Goal: Information Seeking & Learning: Learn about a topic

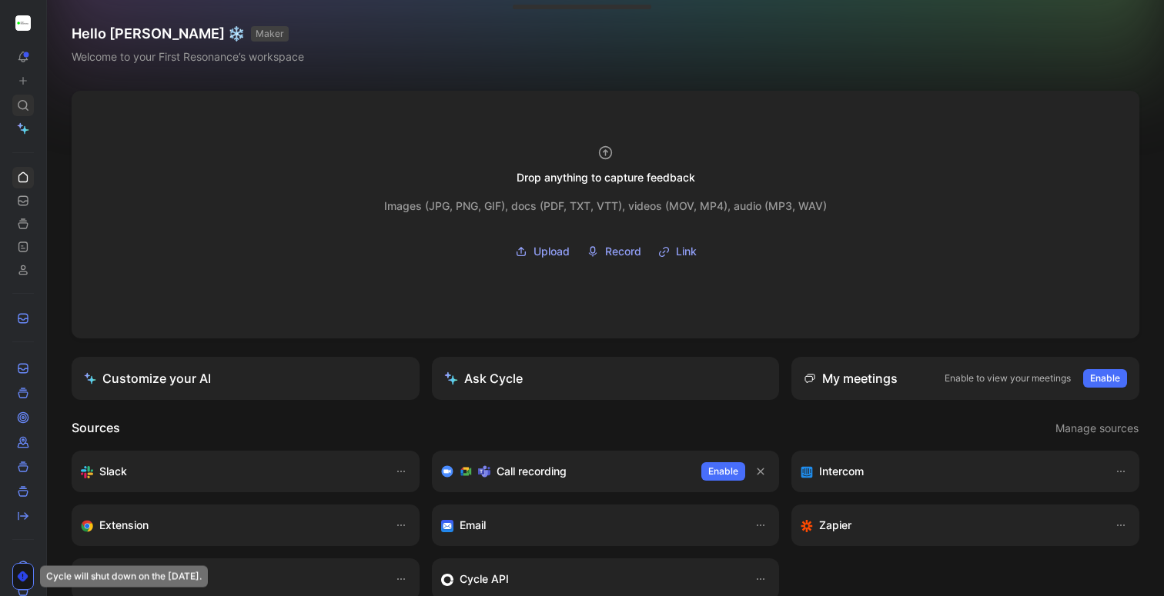
click at [23, 102] on icon at bounding box center [23, 105] width 12 height 12
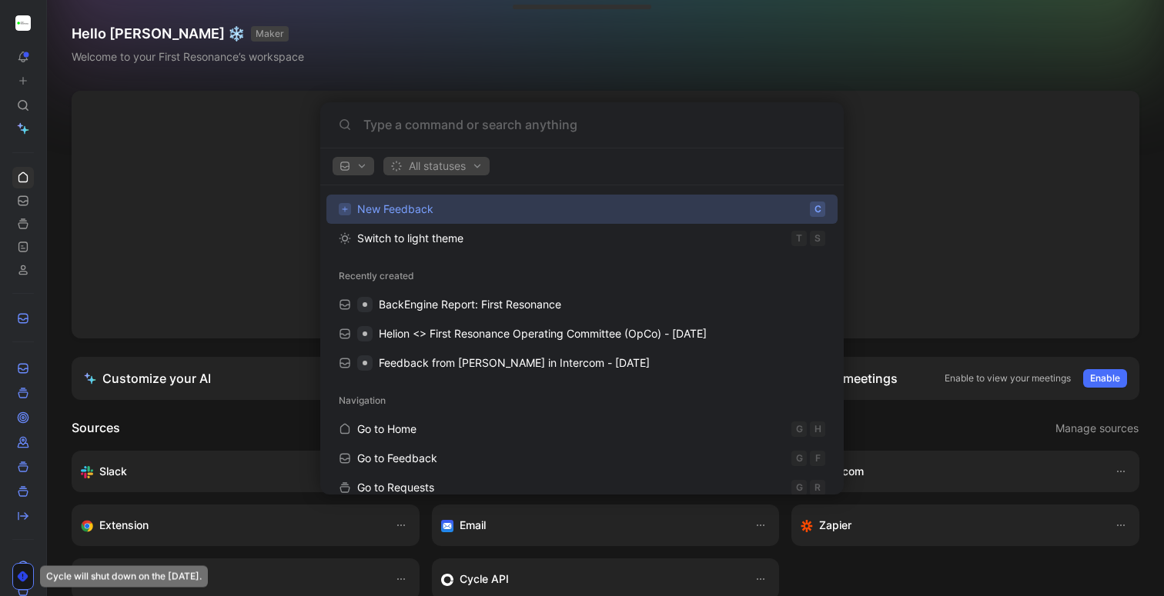
click at [413, 124] on input at bounding box center [594, 124] width 462 height 18
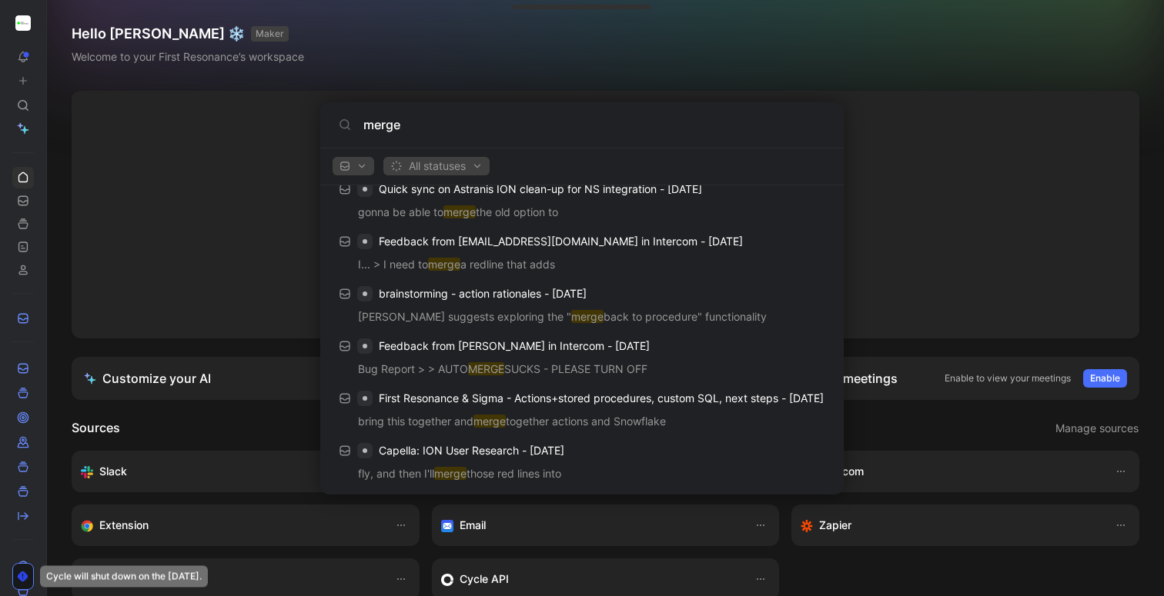
scroll to position [633, 0]
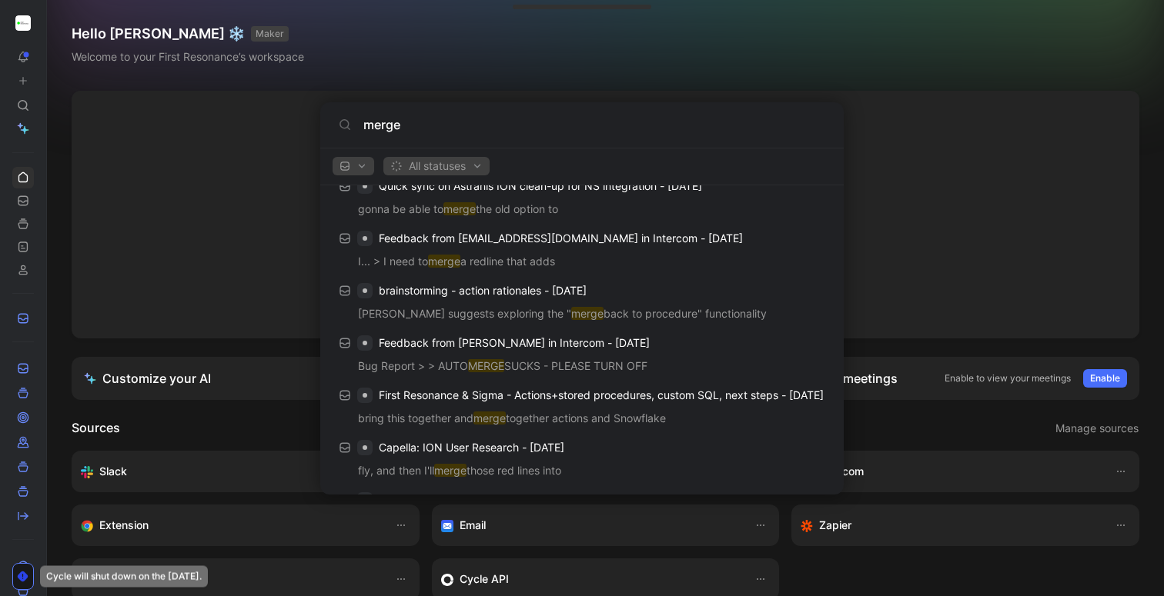
type input "p"
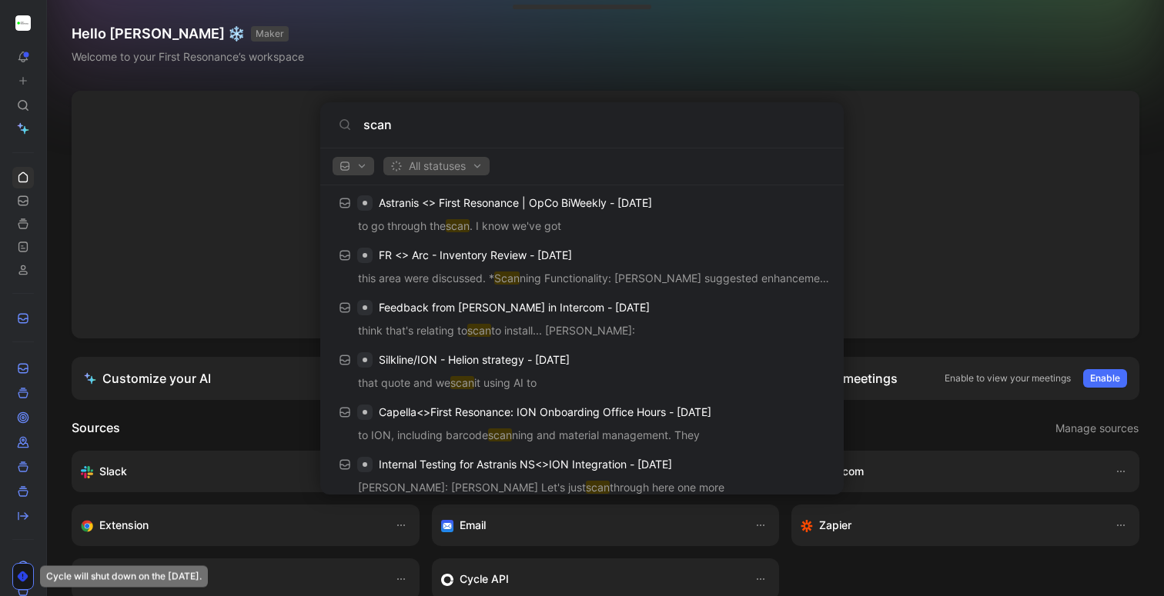
scroll to position [0, 0]
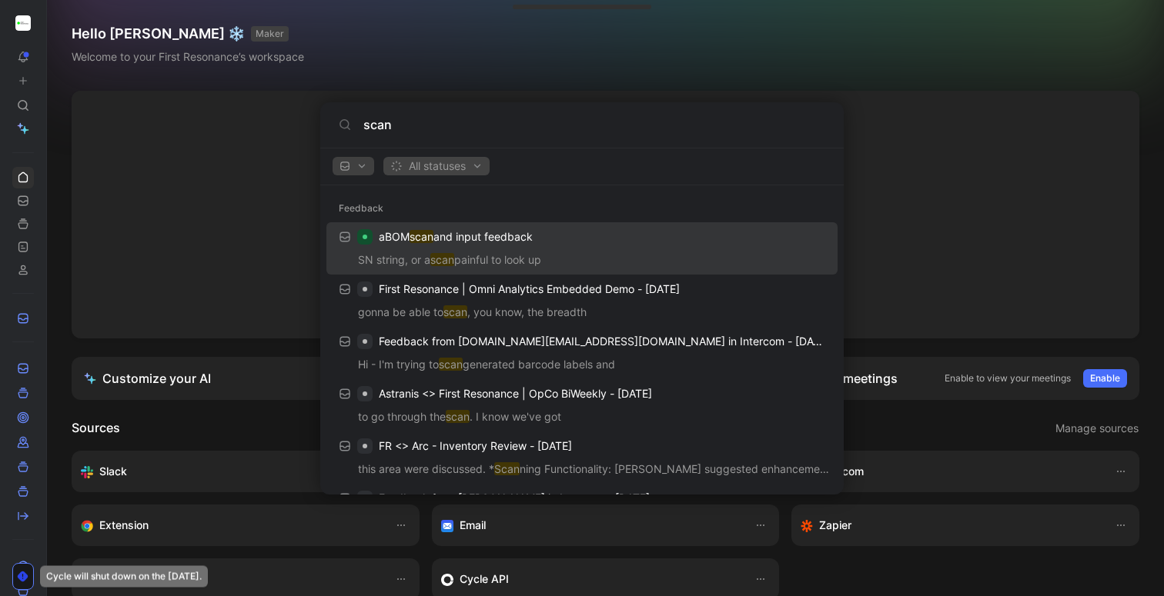
type input "scan"
click at [409, 166] on span "All statuses" at bounding box center [436, 166] width 92 height 18
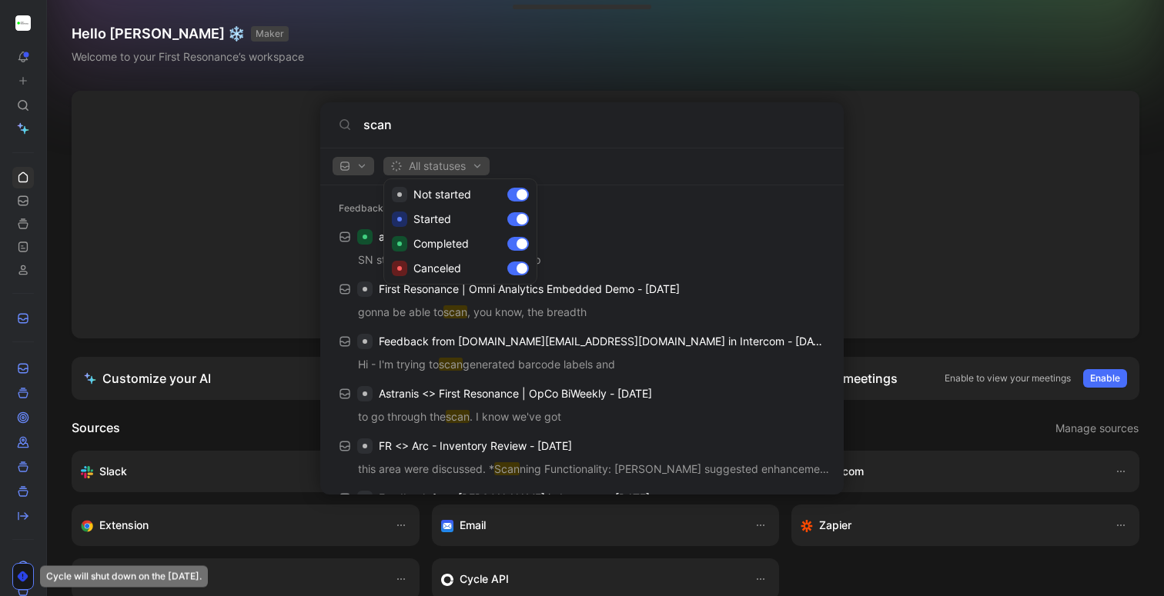
click at [362, 166] on div at bounding box center [582, 298] width 1164 height 596
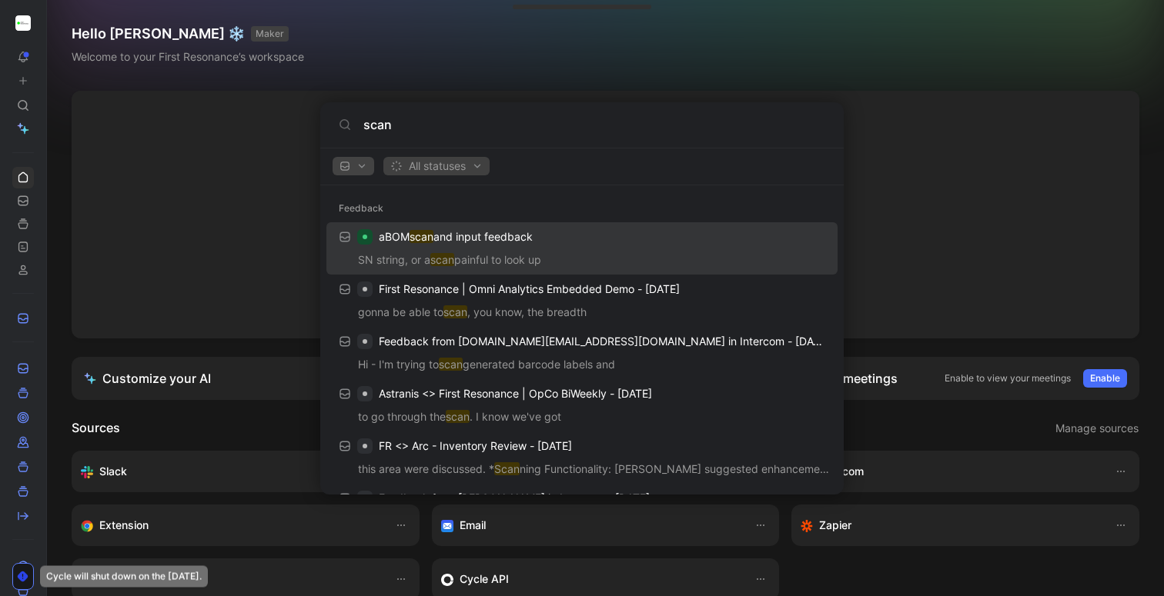
click at [353, 165] on span "button" at bounding box center [353, 166] width 28 height 11
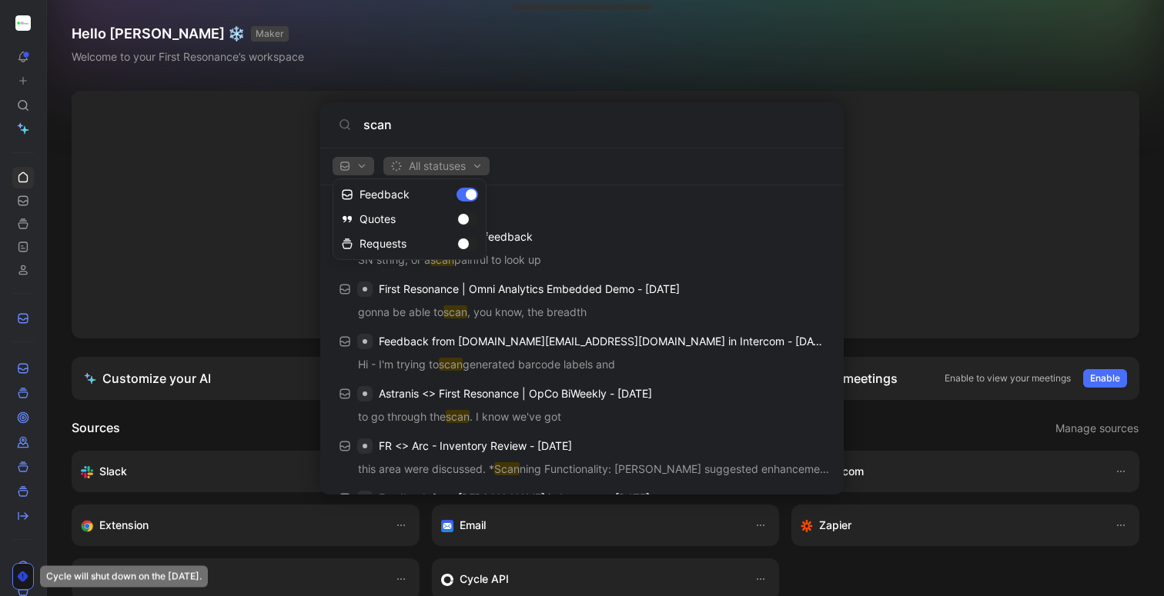
click at [558, 148] on div at bounding box center [582, 298] width 1164 height 596
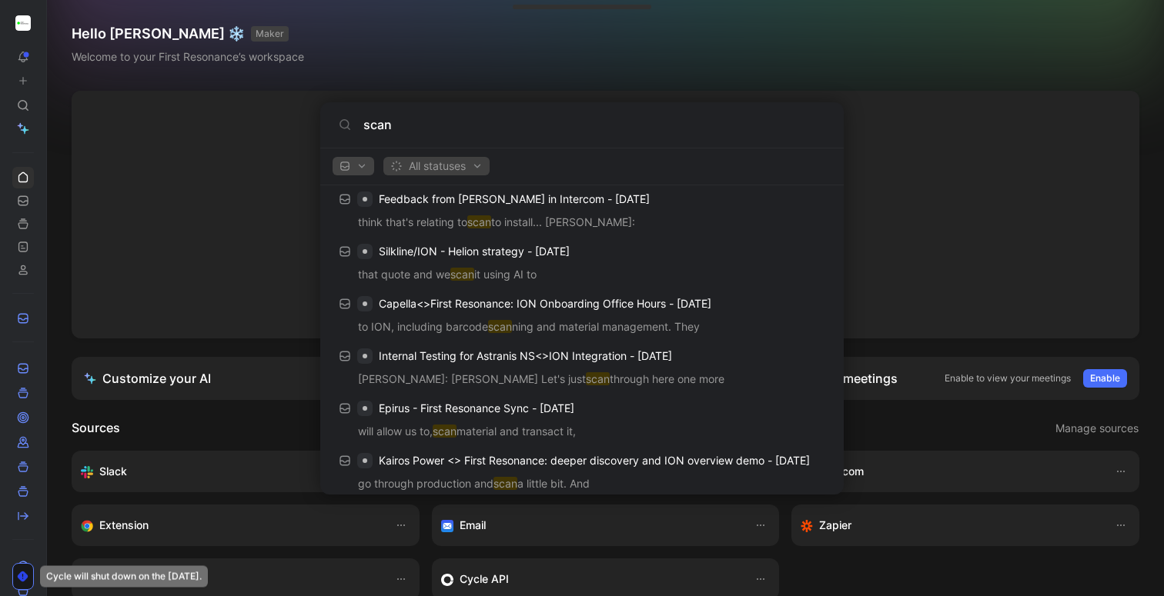
scroll to position [302, 0]
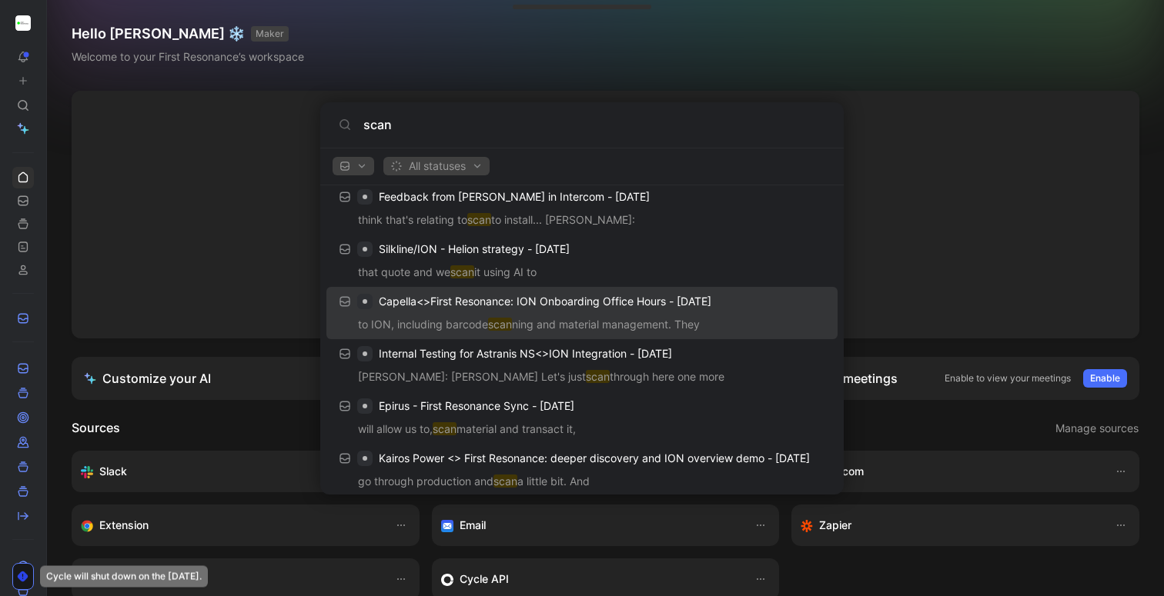
click at [488, 331] on p "to ION, including barcode scan ning and material management. They" at bounding box center [582, 327] width 502 height 23
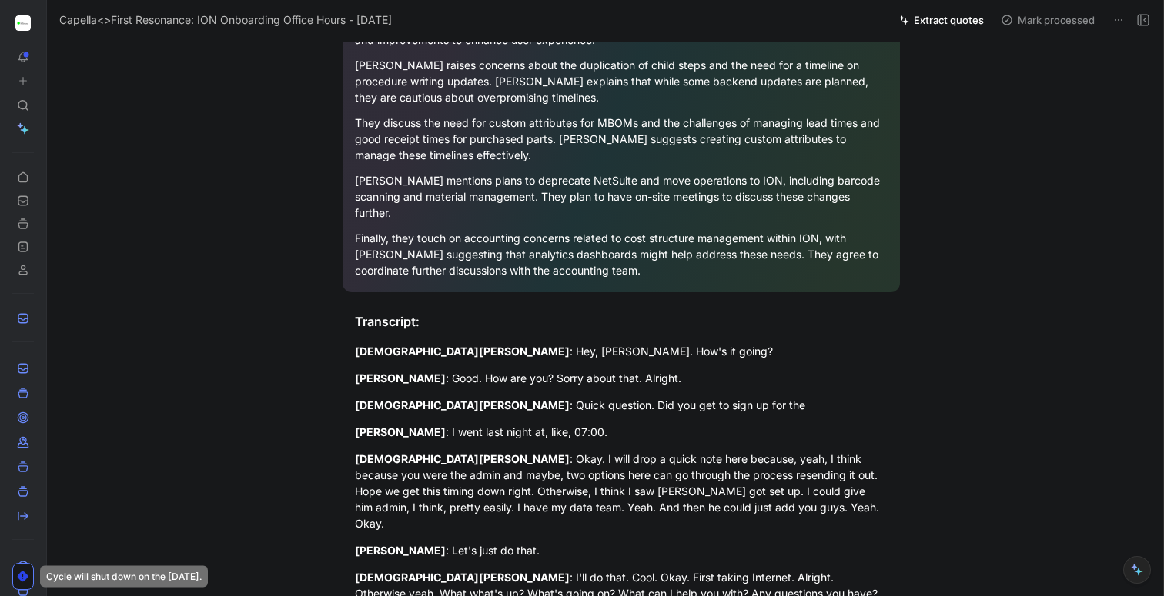
scroll to position [575, 0]
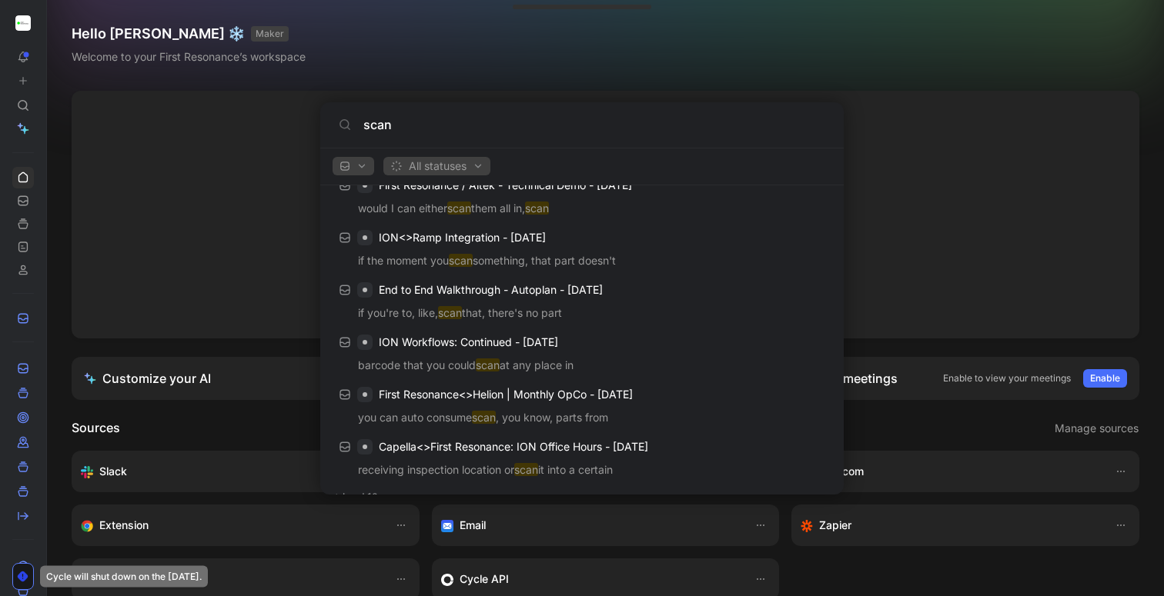
scroll to position [808, 0]
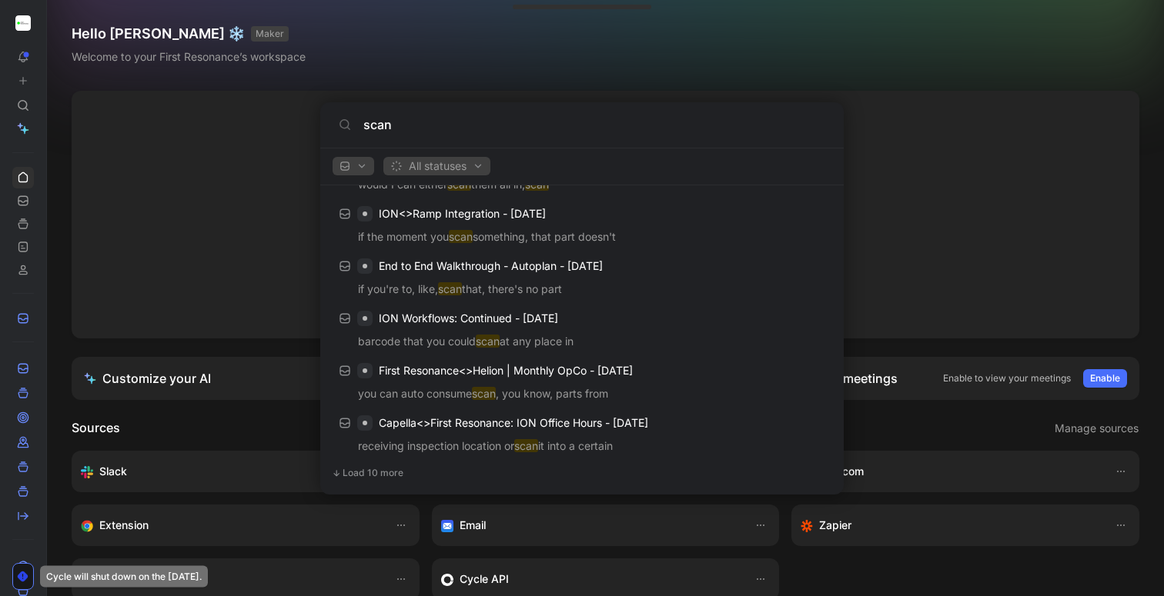
click at [379, 469] on span "Load 10 more" at bounding box center [373, 473] width 61 height 12
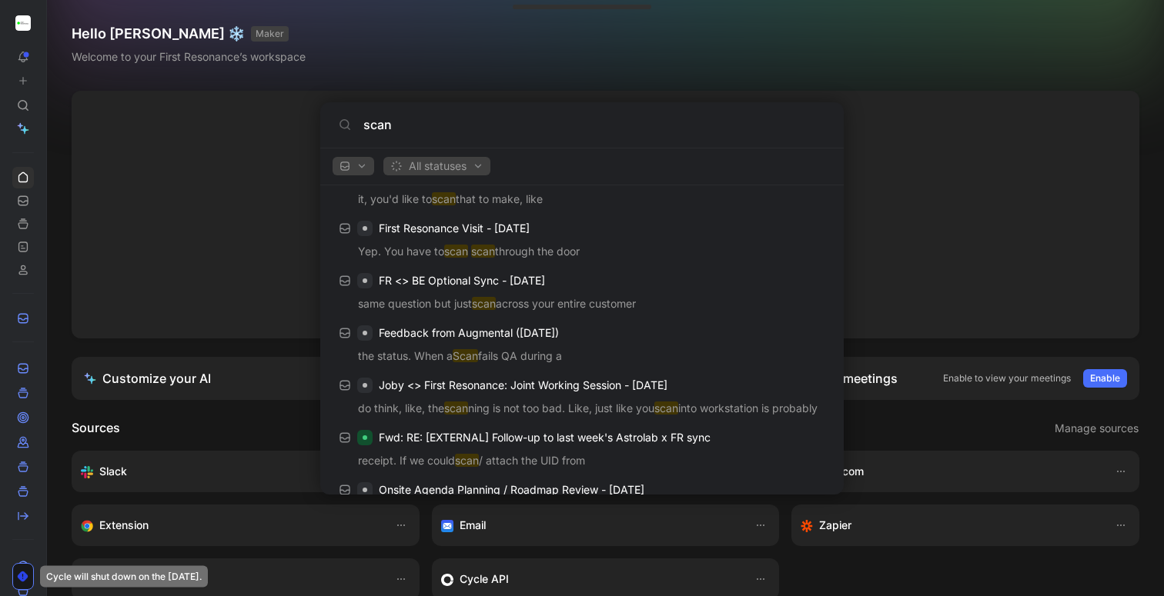
scroll to position [1332, 0]
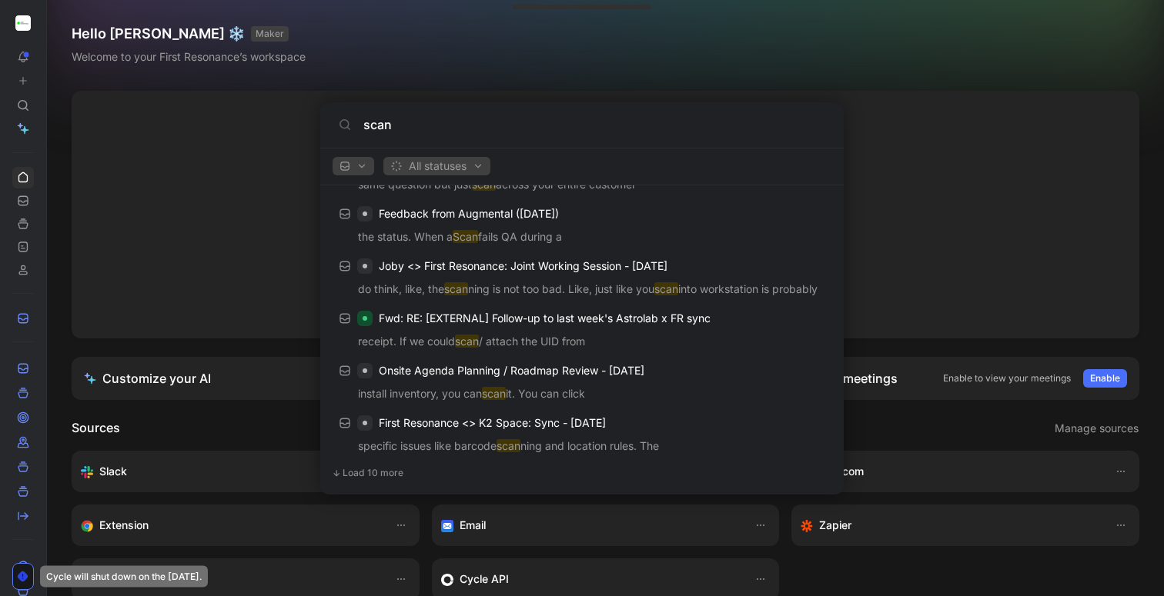
click at [379, 470] on span "Load 10 more" at bounding box center [373, 473] width 61 height 12
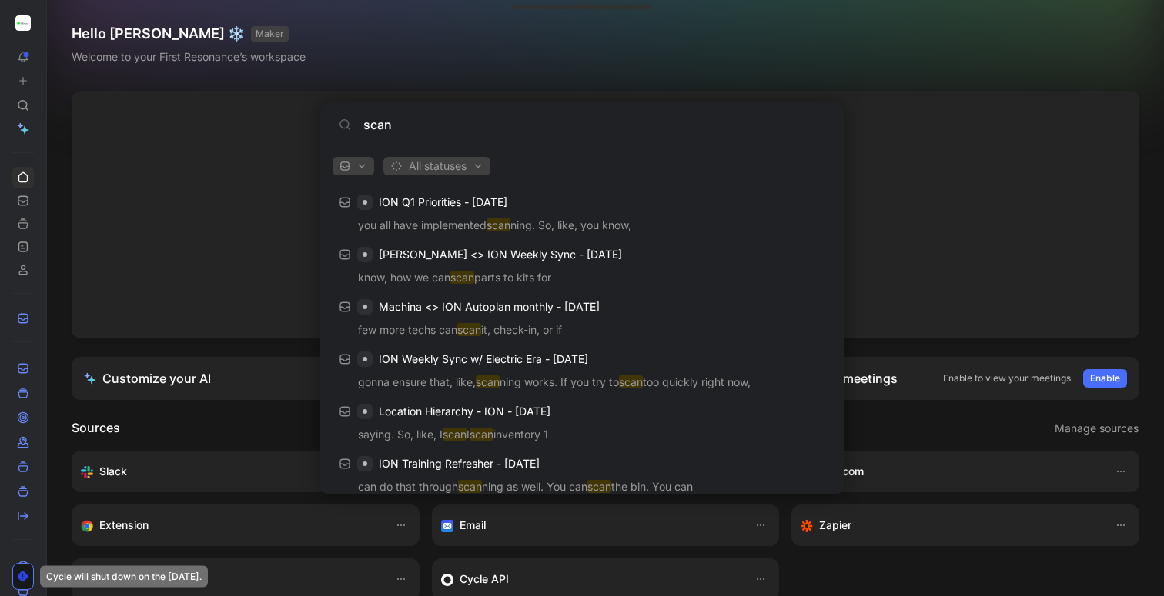
scroll to position [1855, 0]
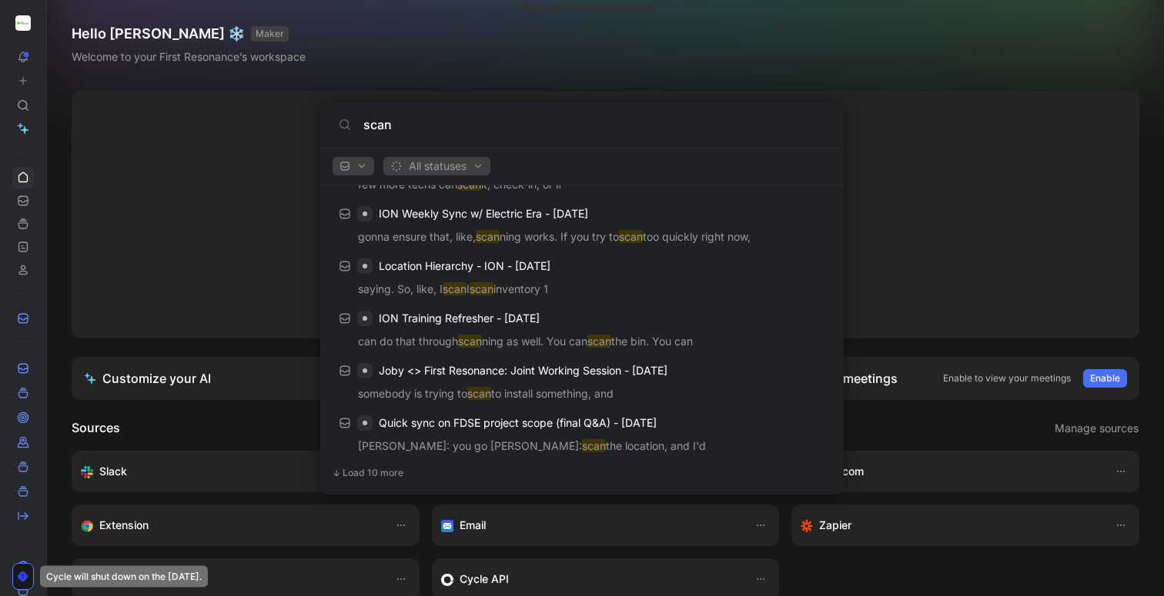
click at [384, 470] on span "Load 10 more" at bounding box center [373, 473] width 61 height 12
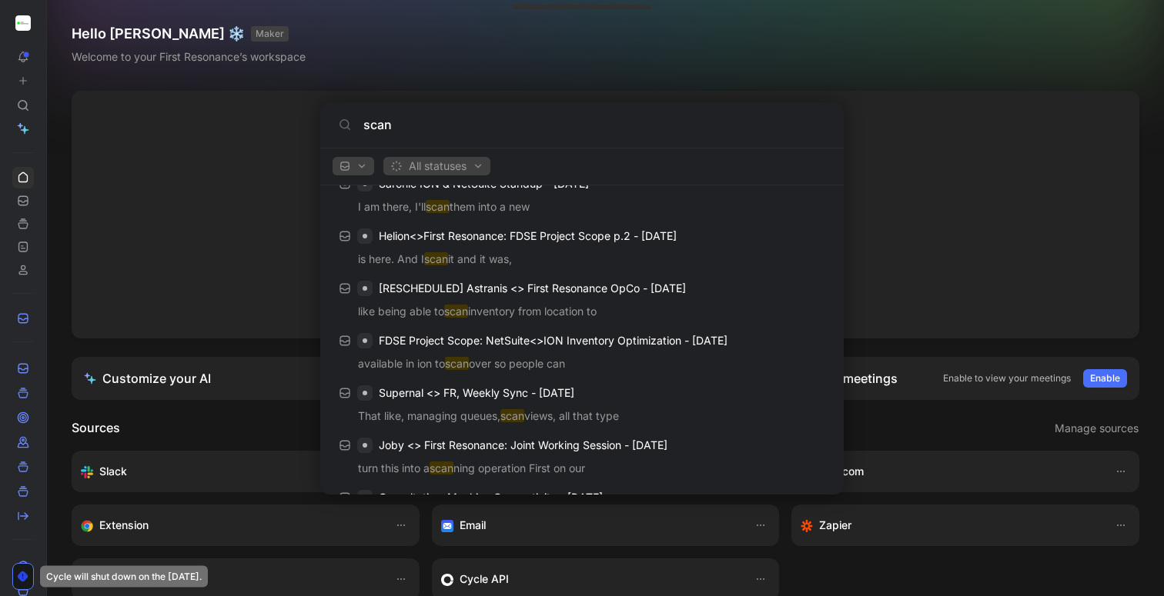
scroll to position [2378, 0]
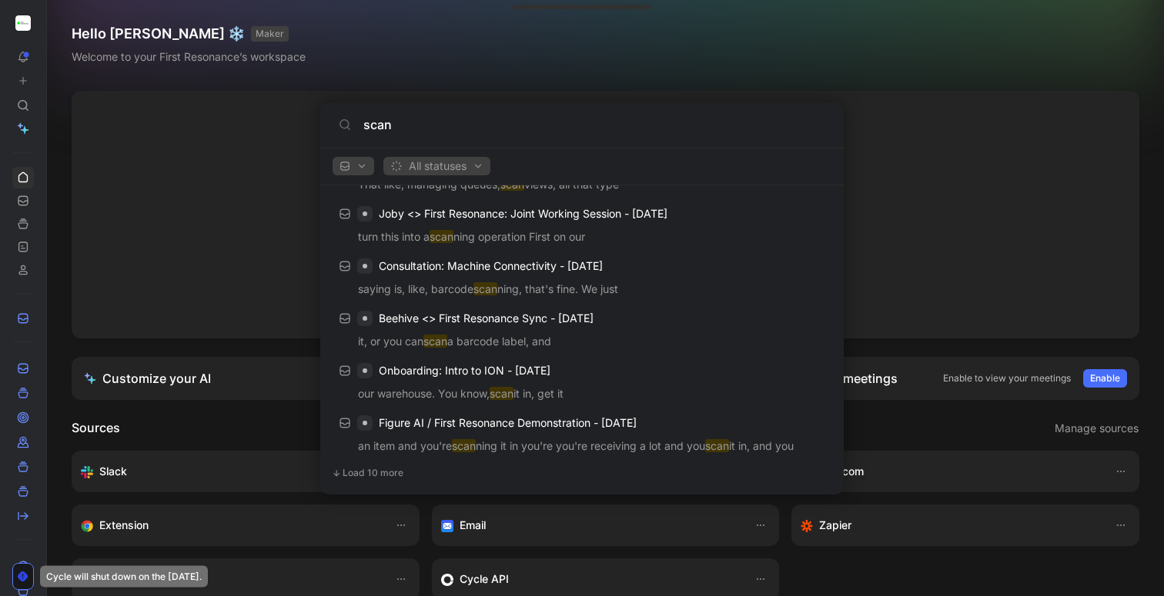
click at [386, 471] on span "Load 10 more" at bounding box center [373, 473] width 61 height 12
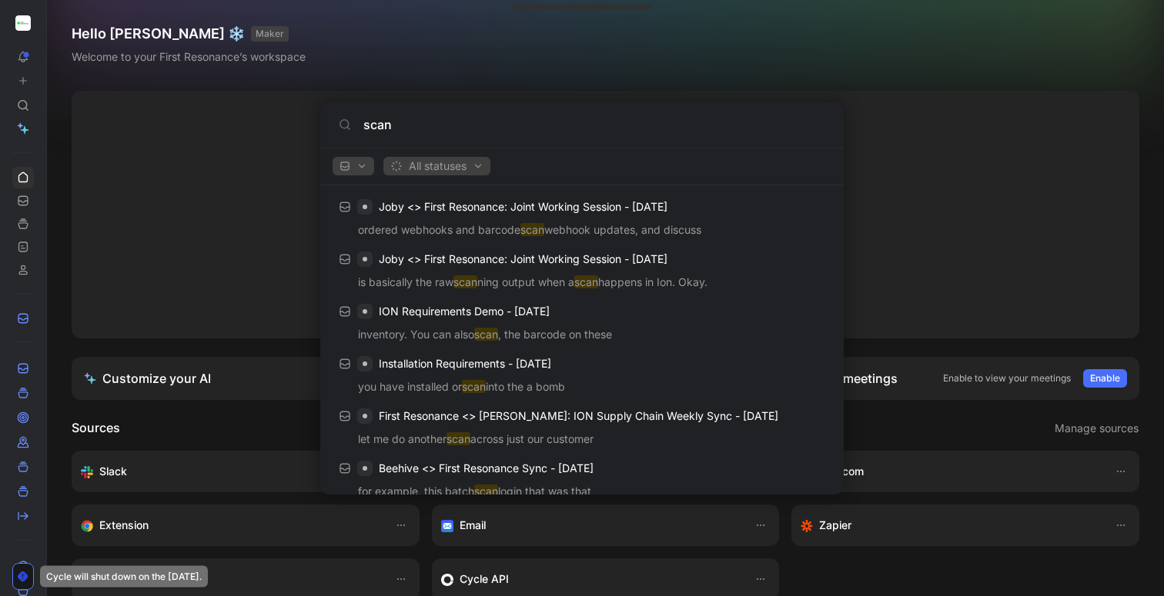
scroll to position [2902, 0]
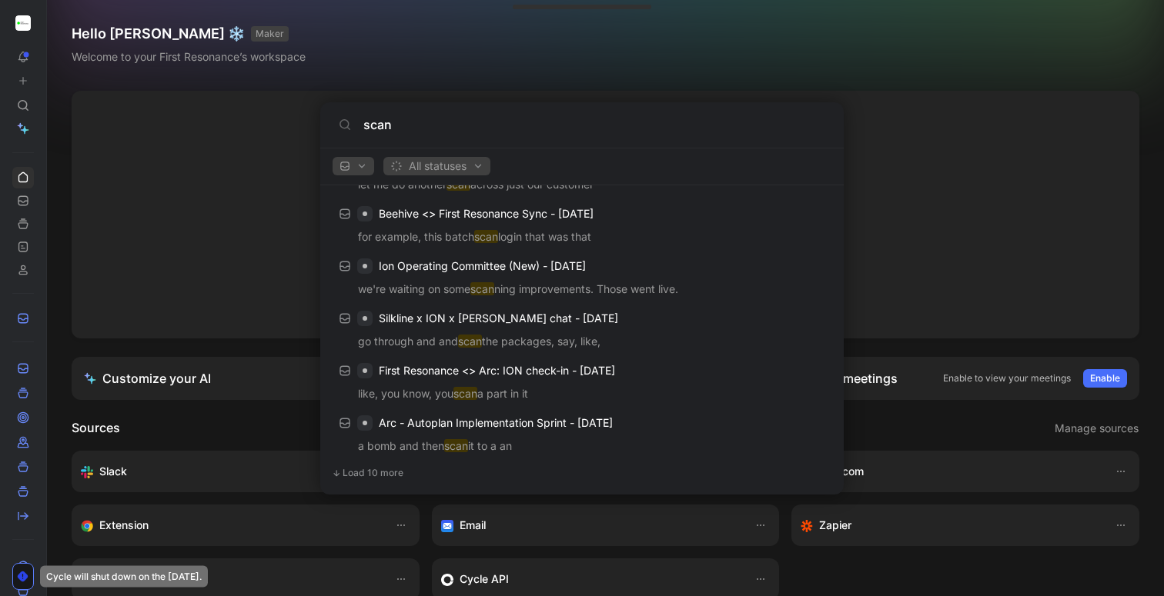
click at [370, 474] on span "Load 10 more" at bounding box center [373, 473] width 61 height 12
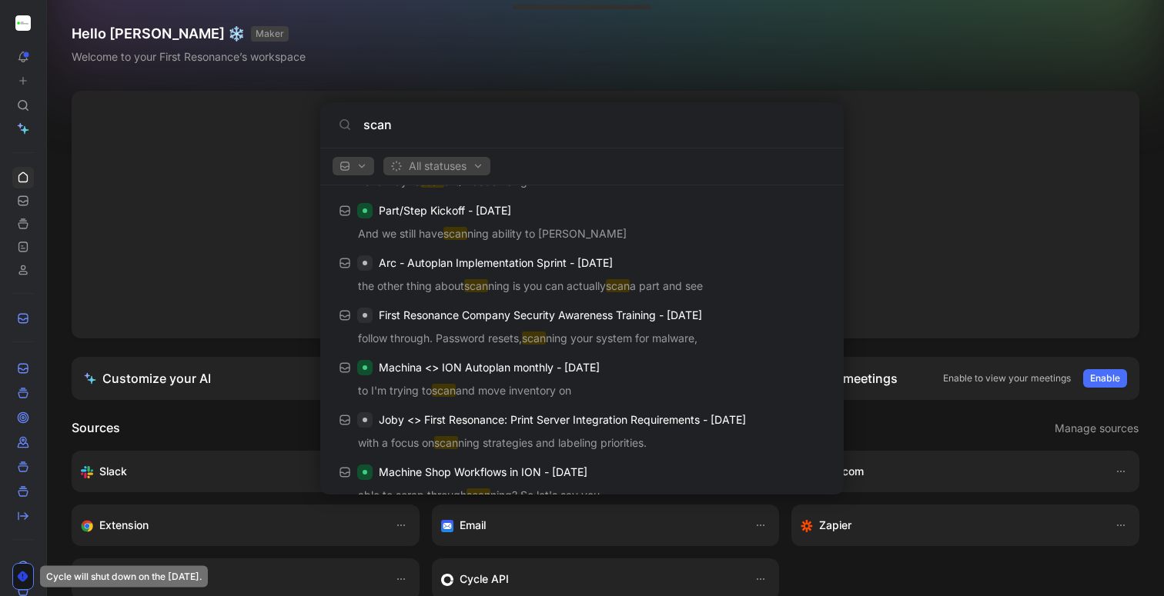
scroll to position [3425, 0]
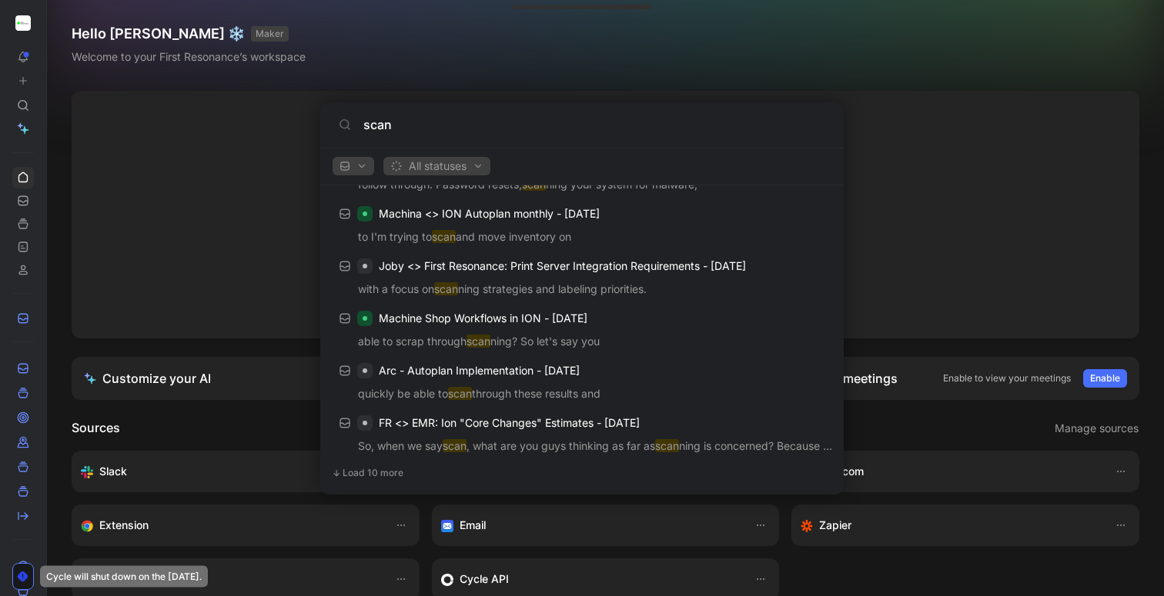
click at [368, 472] on span "Load 10 more" at bounding box center [373, 473] width 61 height 12
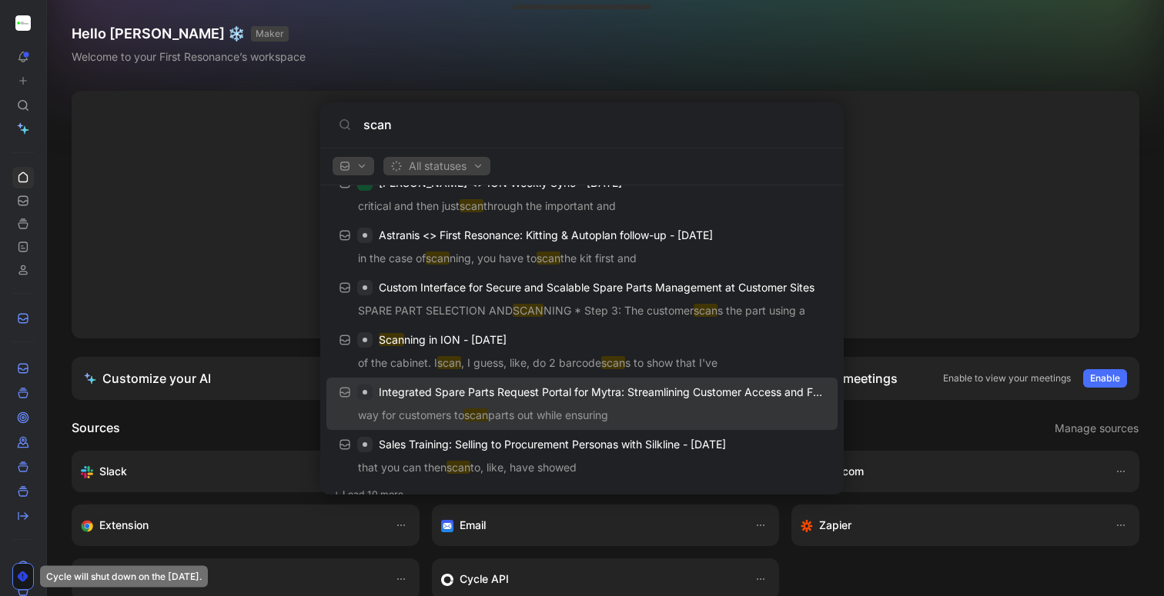
scroll to position [3948, 0]
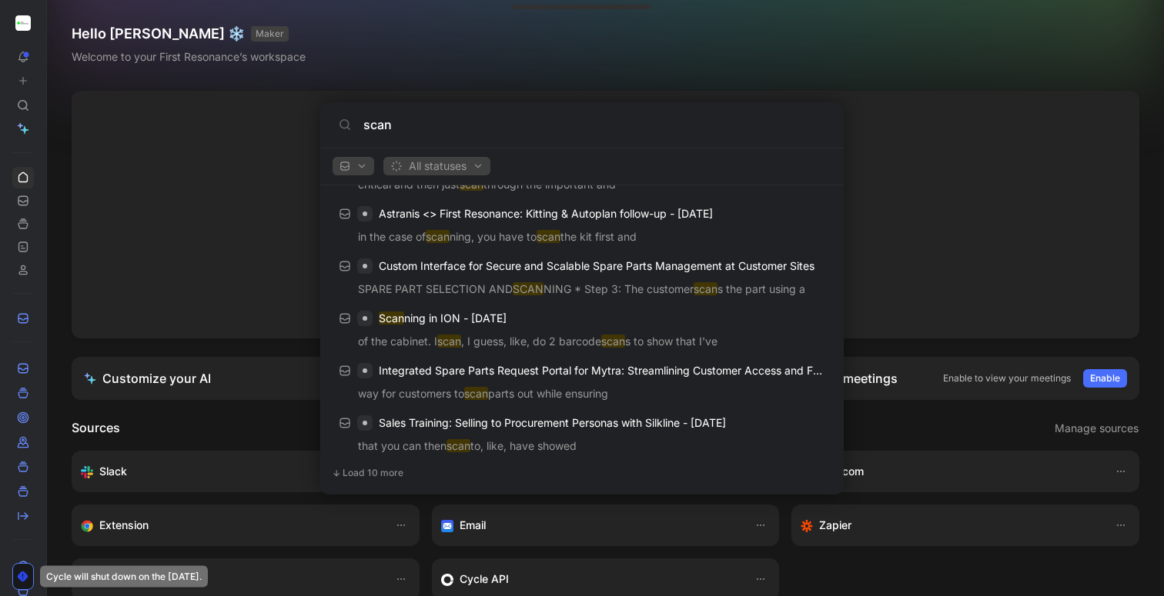
click at [361, 470] on span "Load 10 more" at bounding box center [373, 473] width 61 height 12
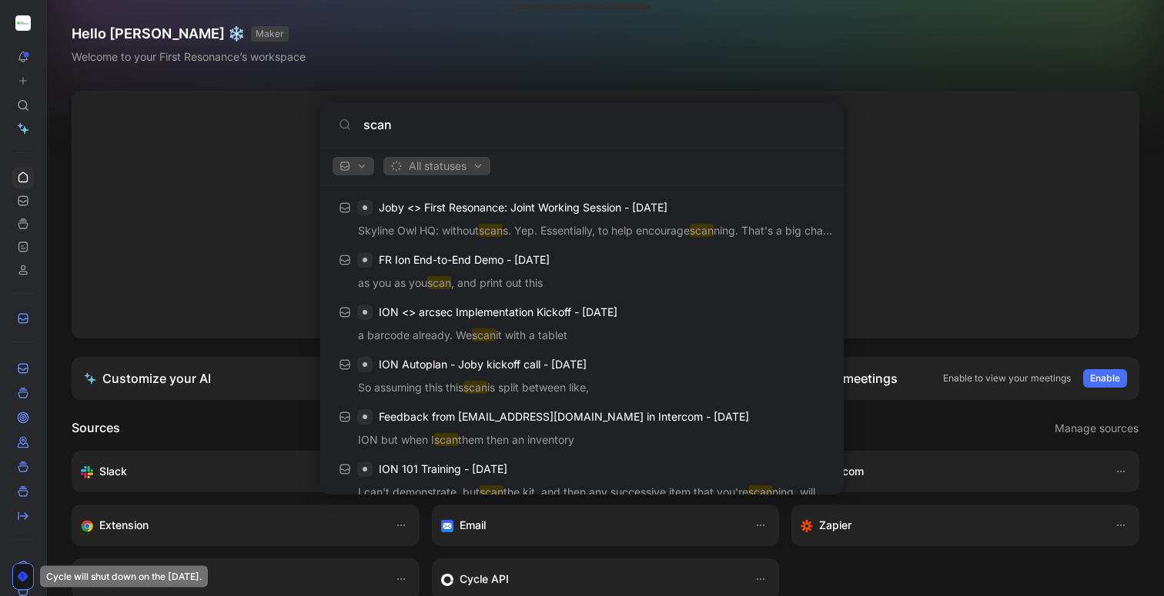
scroll to position [4472, 0]
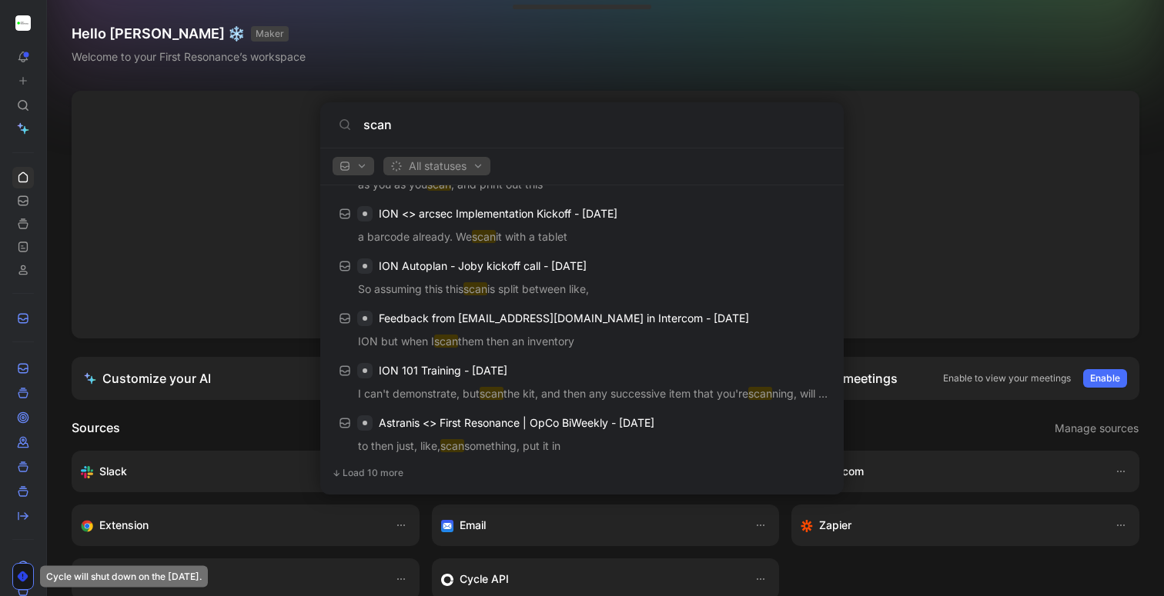
click at [374, 473] on span "Load 10 more" at bounding box center [373, 473] width 61 height 12
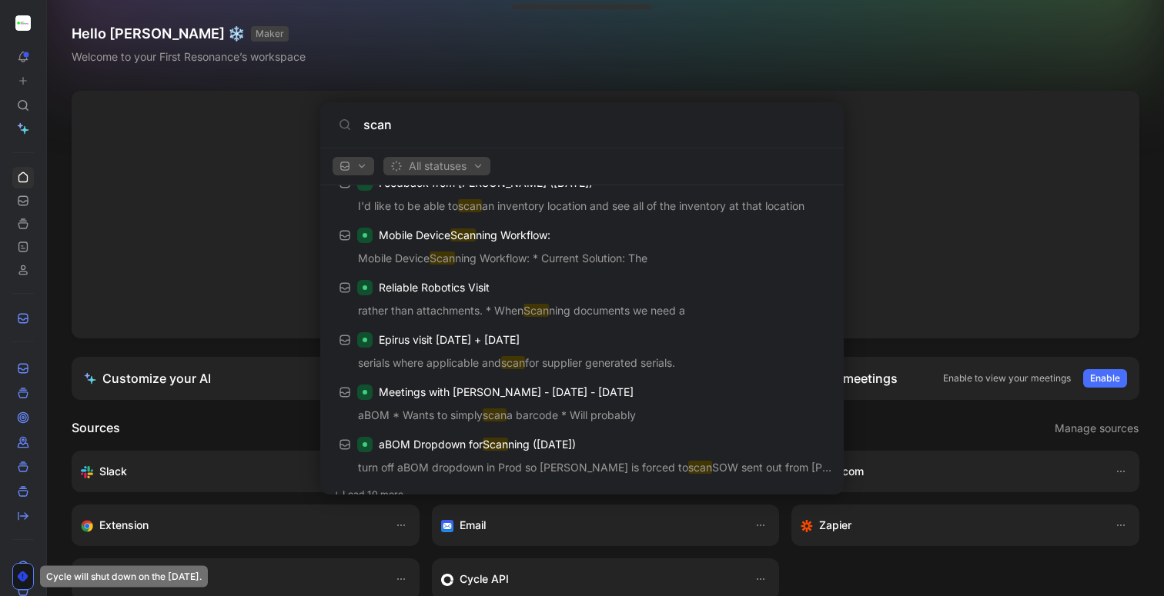
scroll to position [4995, 0]
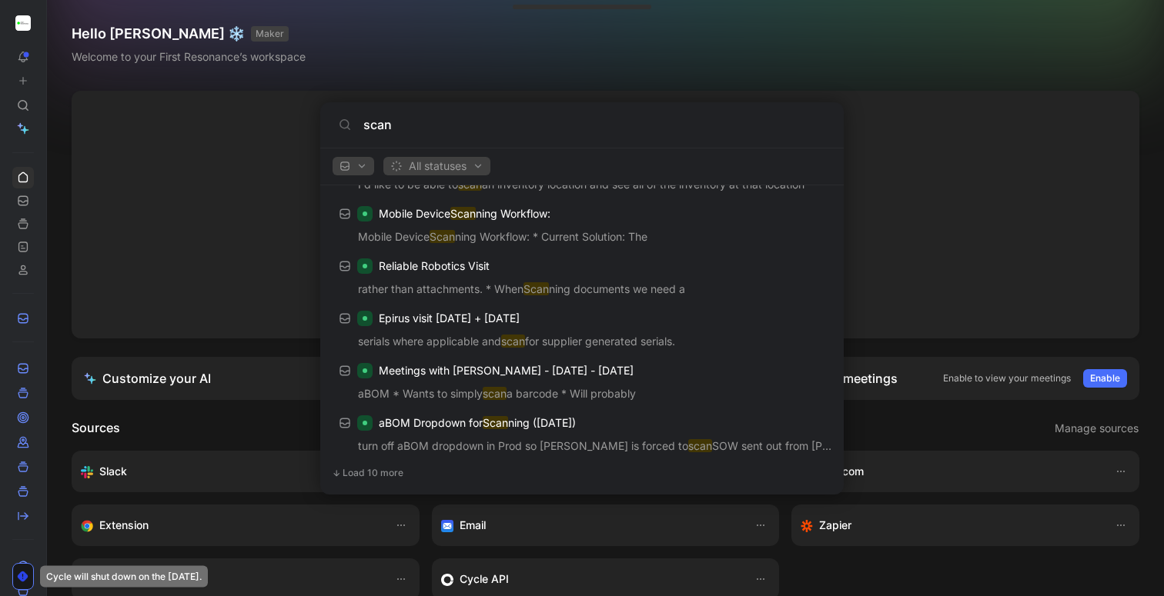
click at [380, 476] on span "Load 10 more" at bounding box center [373, 473] width 61 height 12
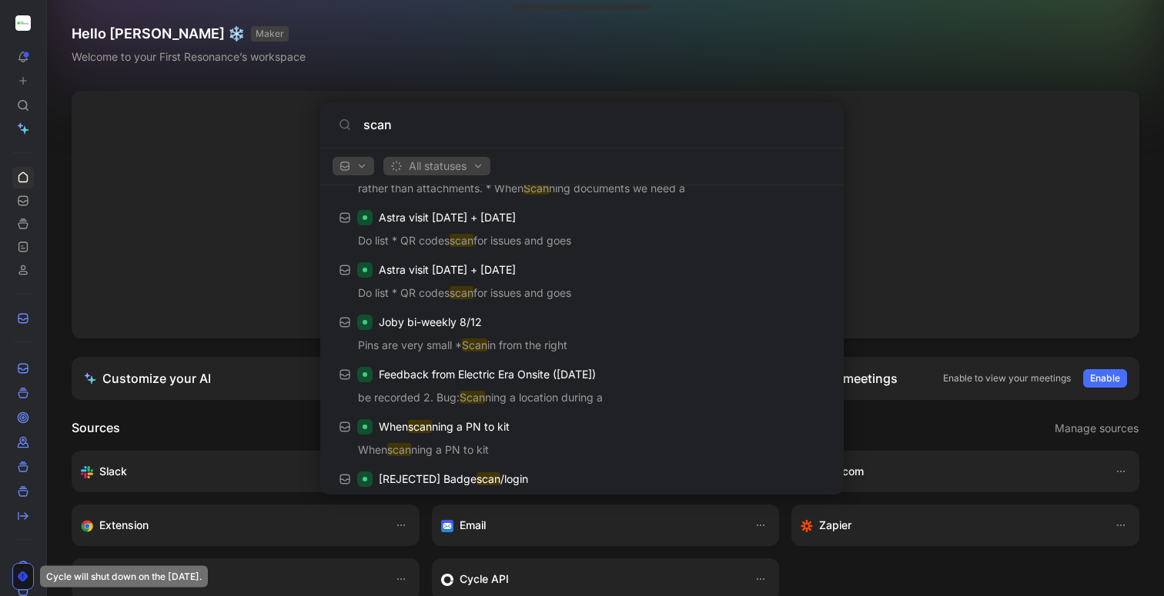
scroll to position [5495, 0]
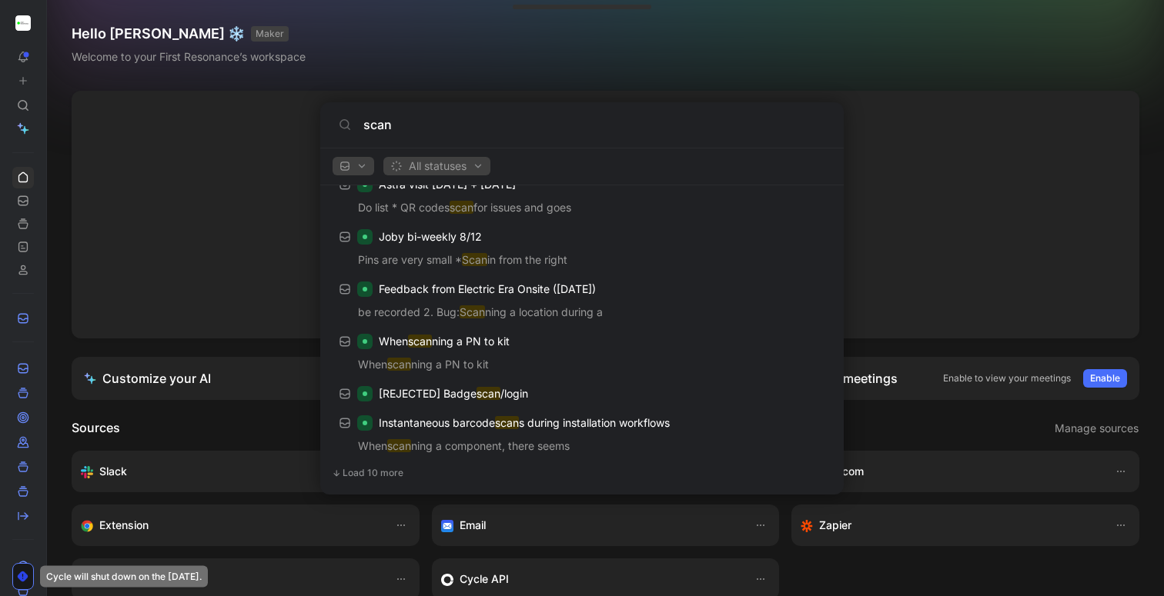
click at [386, 478] on span "Load 10 more" at bounding box center [373, 473] width 61 height 12
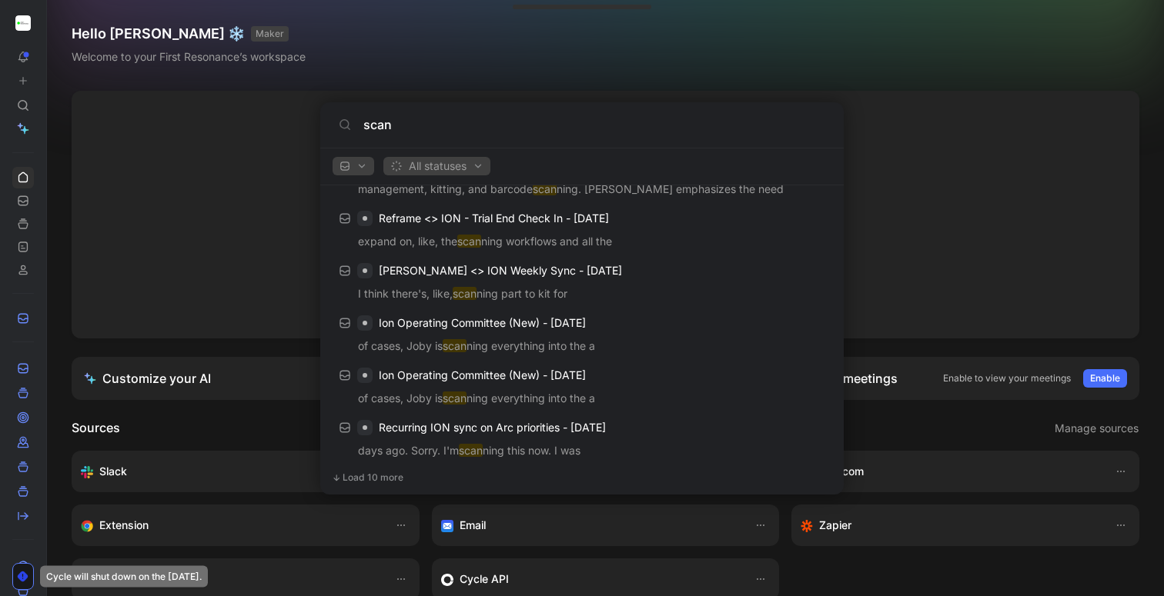
scroll to position [6019, 0]
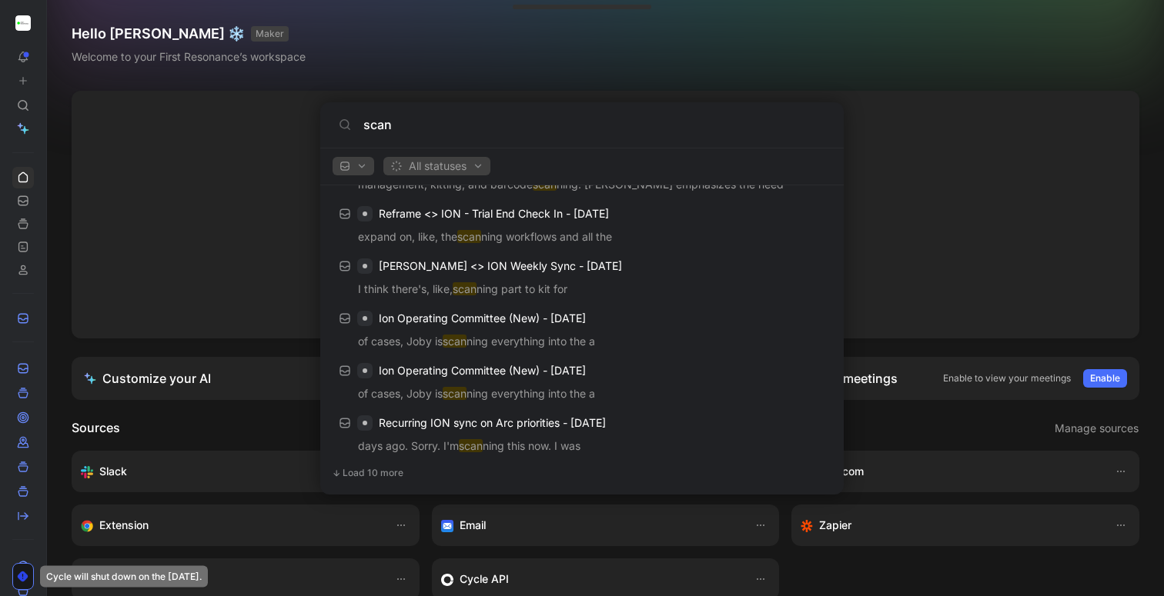
click at [382, 468] on span "Load 10 more" at bounding box center [373, 473] width 61 height 12
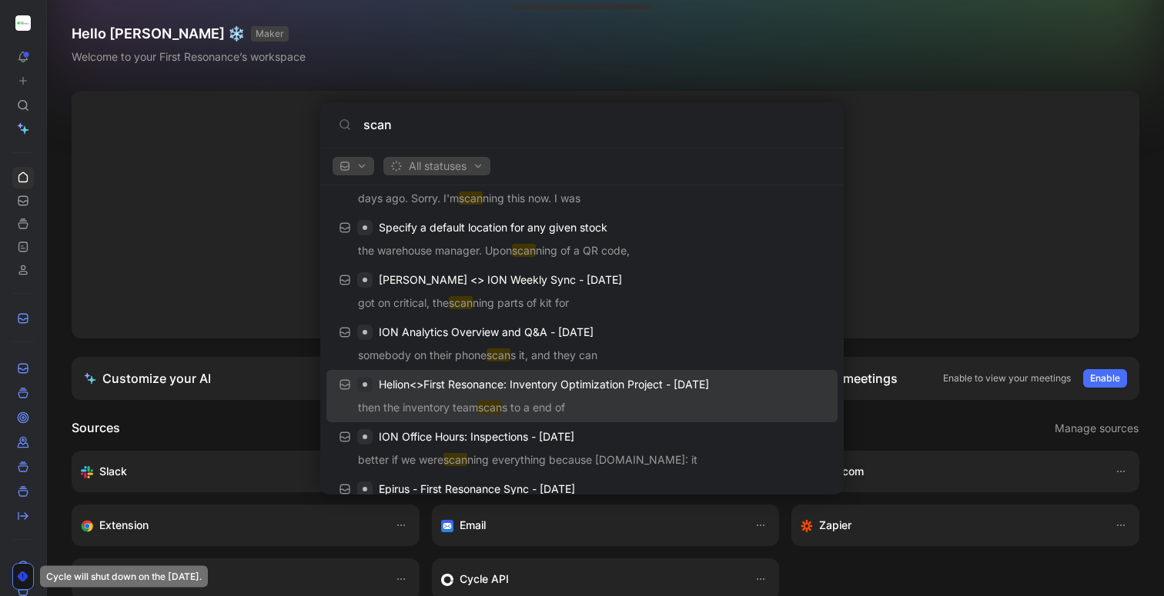
scroll to position [6270, 0]
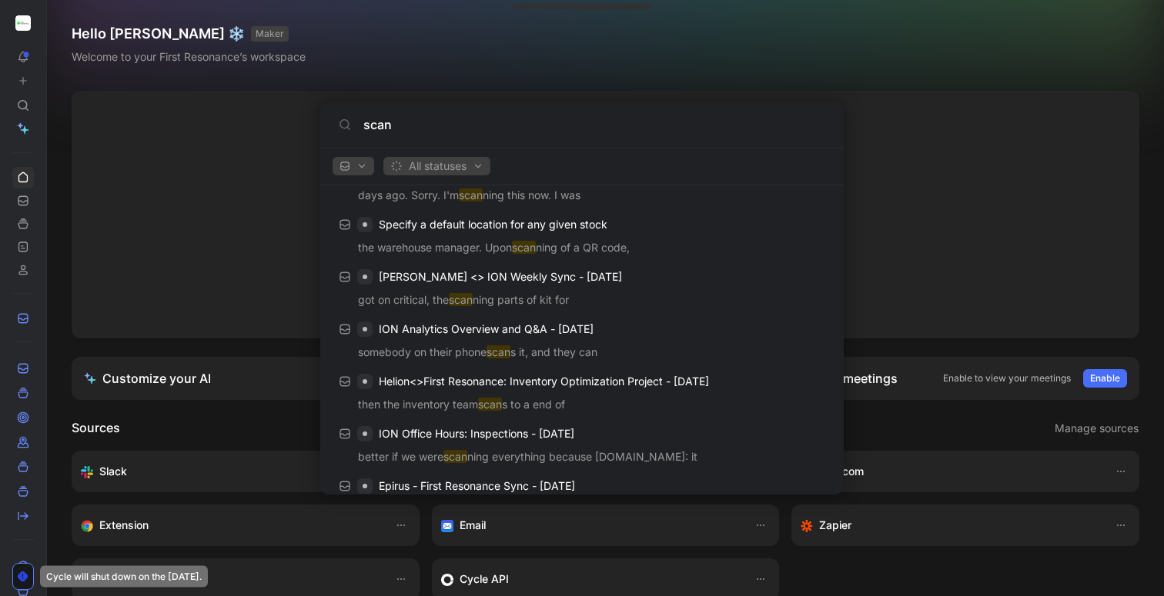
click at [376, 125] on input "scan" at bounding box center [594, 124] width 462 height 18
type input "from"
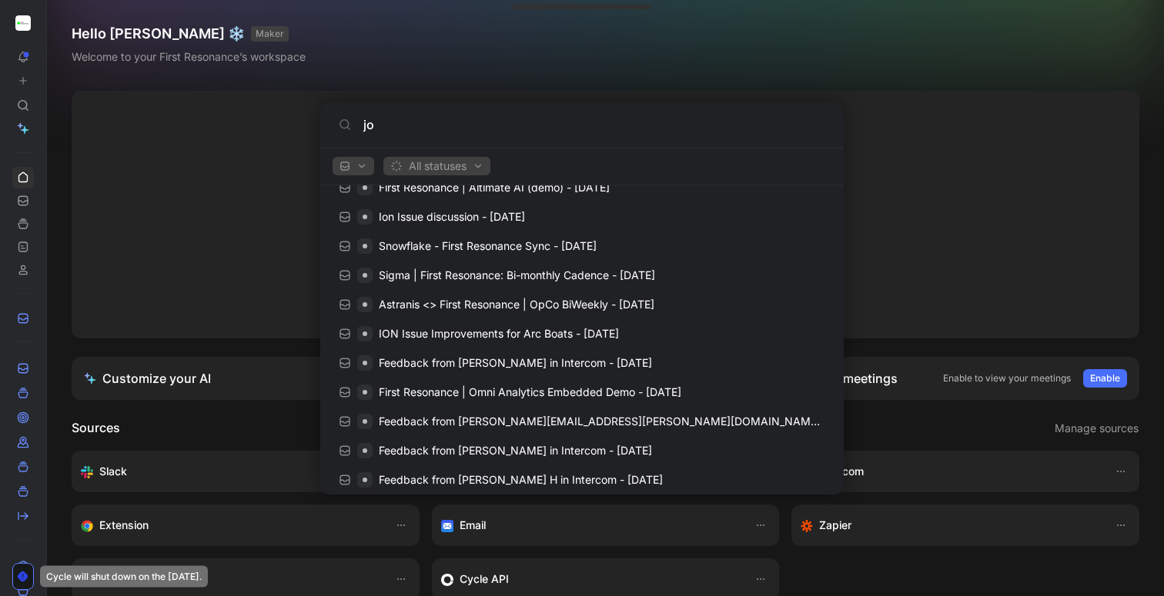
scroll to position [69, 0]
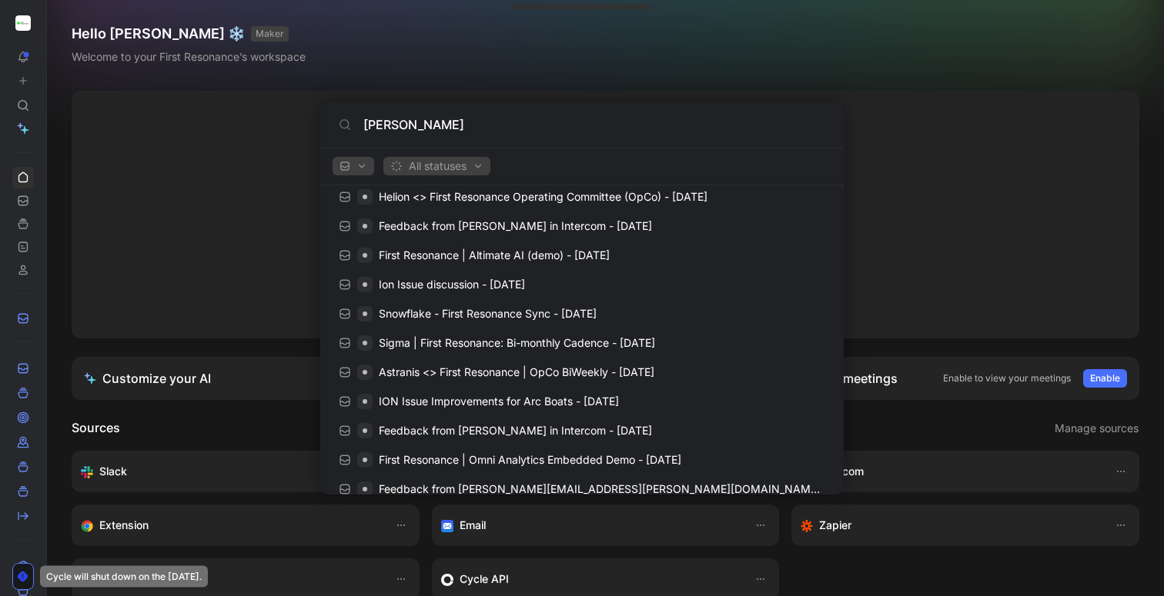
type input "[PERSON_NAME]"
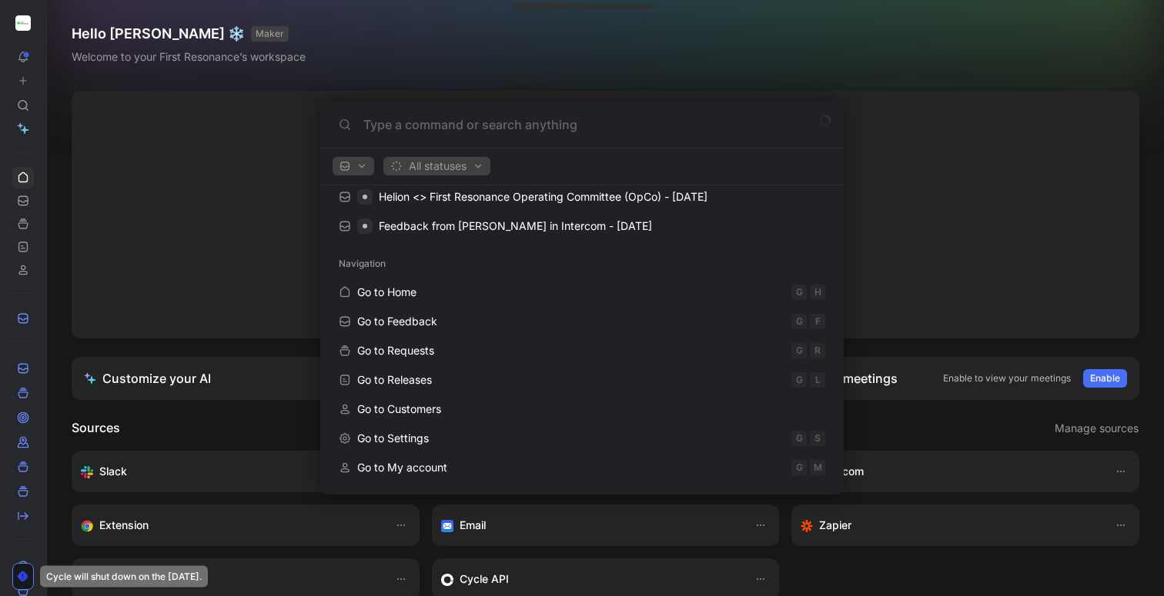
scroll to position [137, 0]
click at [20, 416] on body "To pick up a draggable item, press the space bar. While dragging, use the arrow…" at bounding box center [582, 298] width 1164 height 596
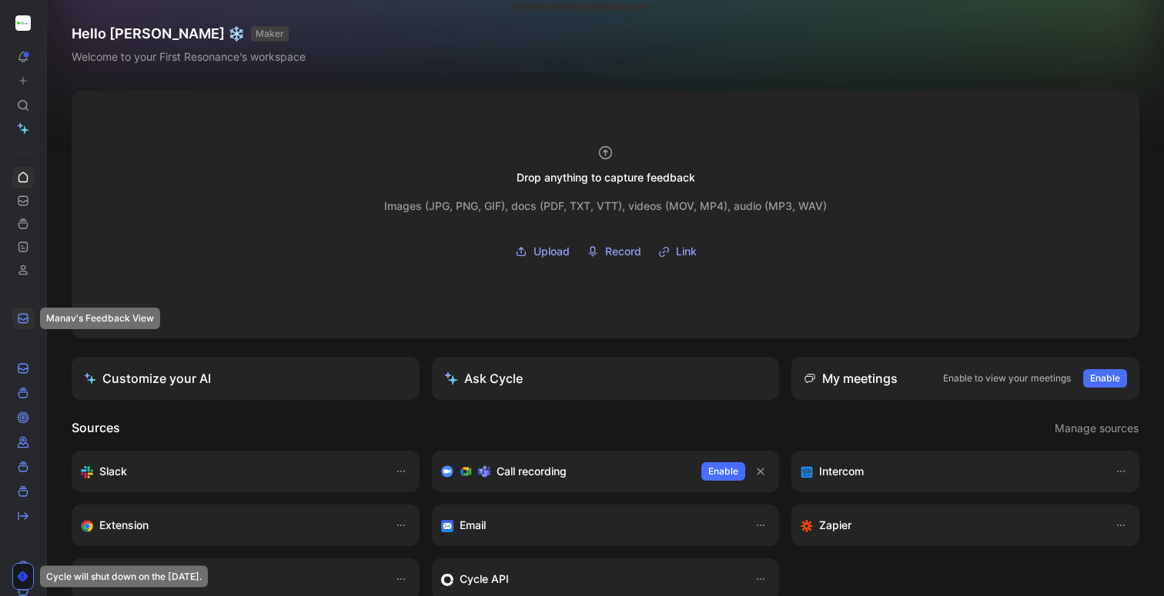
click at [24, 322] on icon at bounding box center [23, 318] width 12 height 12
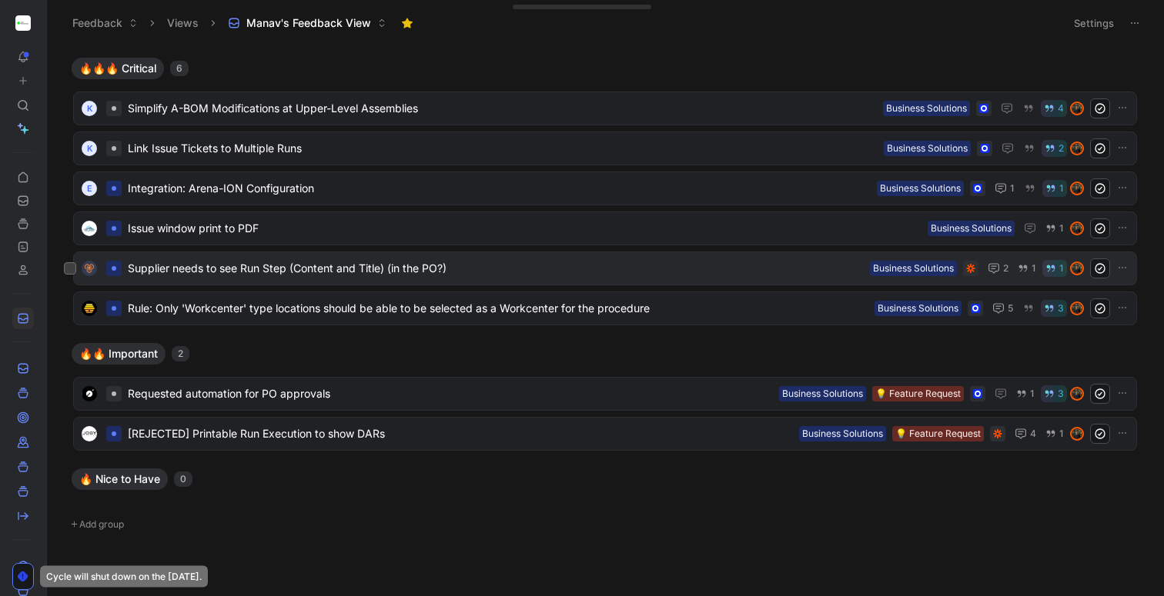
scroll to position [55, 0]
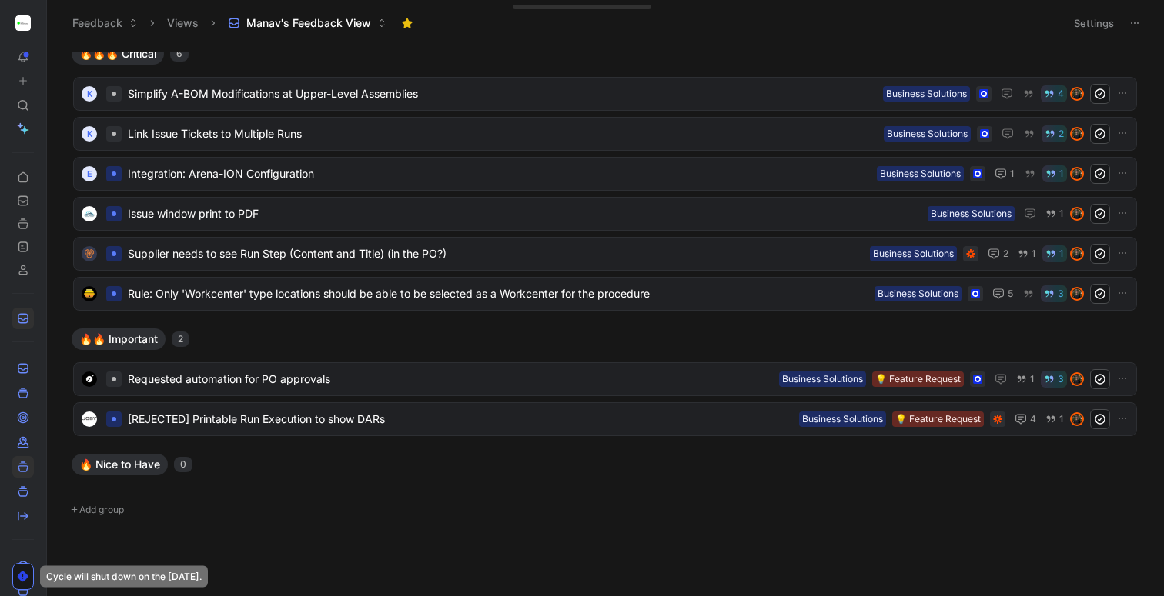
click at [24, 467] on icon at bounding box center [23, 467] width 12 height 12
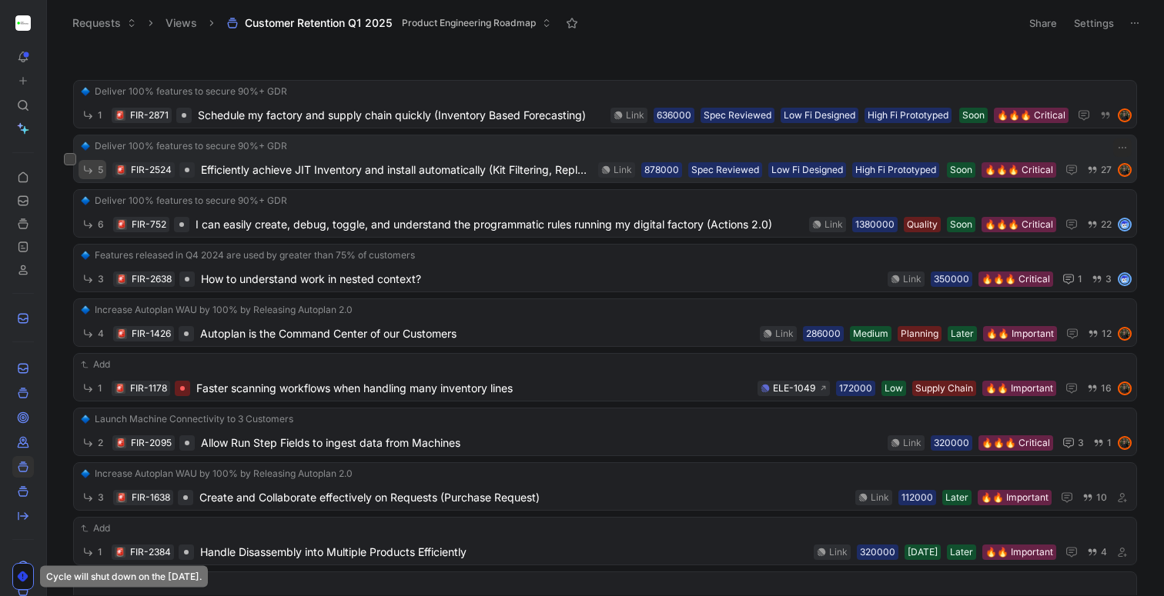
click at [98, 167] on span "5" at bounding box center [100, 169] width 5 height 9
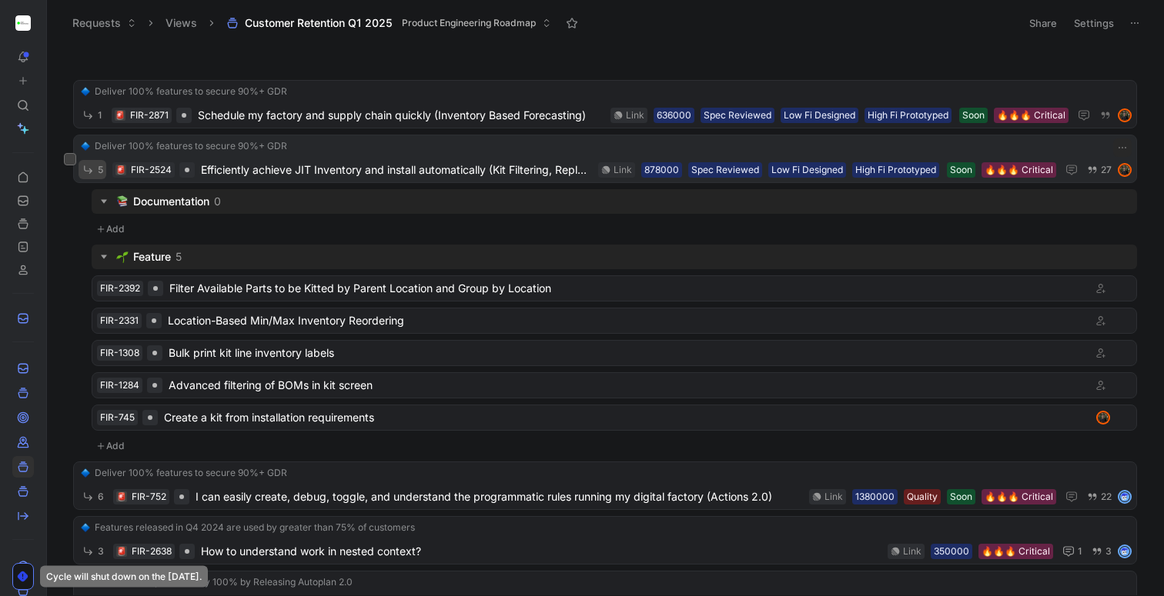
click at [85, 168] on icon "button" at bounding box center [88, 169] width 13 height 13
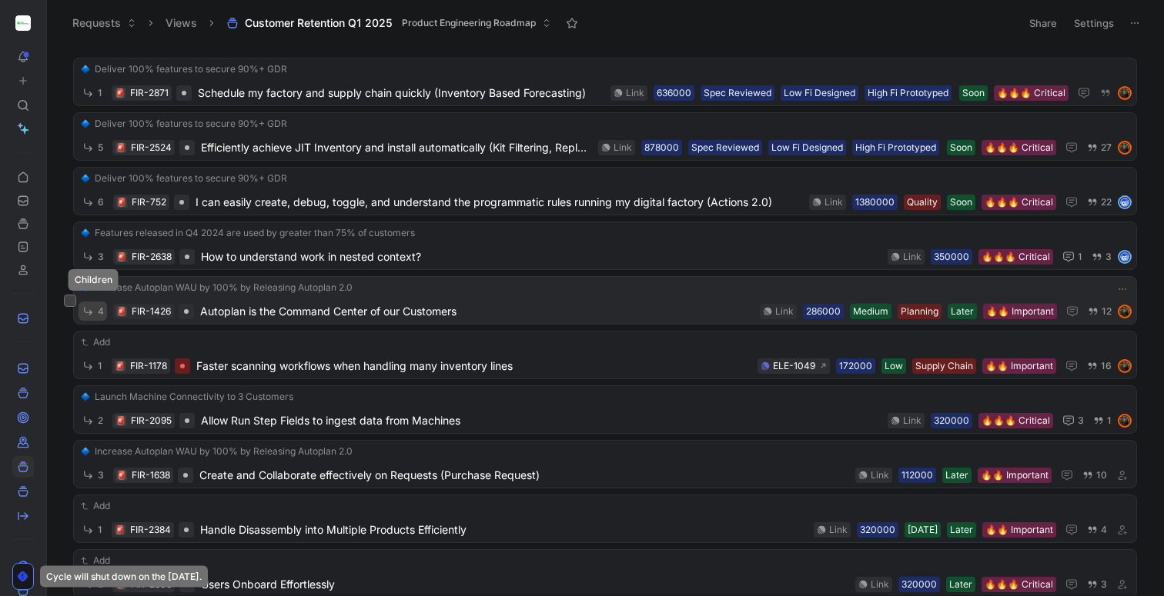
scroll to position [34, 0]
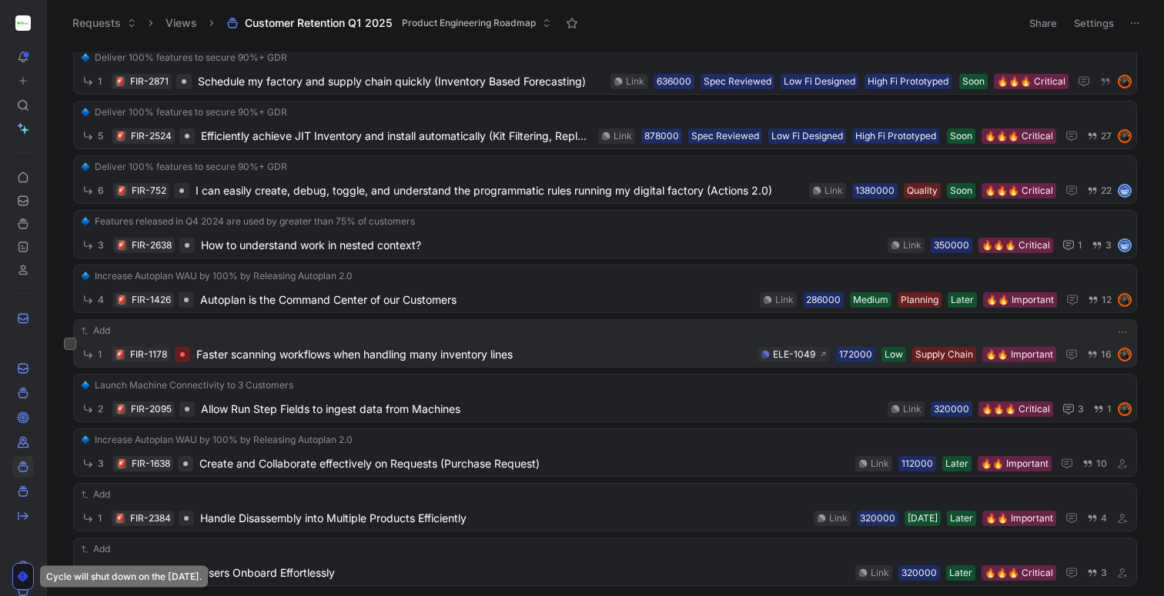
click at [266, 338] on div "Add" at bounding box center [605, 330] width 1053 height 15
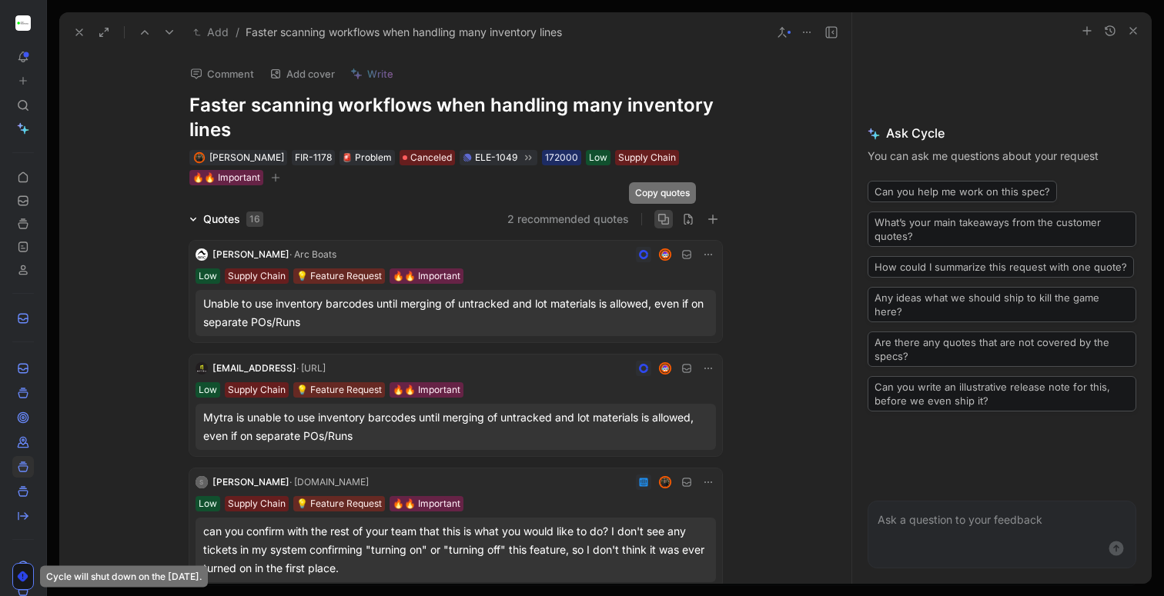
click at [668, 221] on icon "button" at bounding box center [663, 219] width 12 height 12
